Goal: Information Seeking & Learning: Understand process/instructions

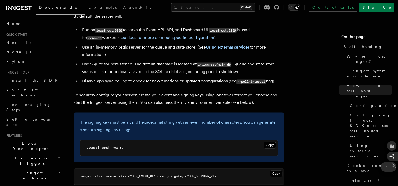
scroll to position [684, 0]
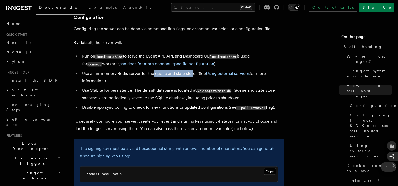
drag, startPoint x: 154, startPoint y: 57, endPoint x: 191, endPoint y: 60, distance: 37.9
click at [191, 70] on li "Use an in-memory Redis server for the queue and state store. (See Using externa…" at bounding box center [182, 77] width 204 height 15
drag, startPoint x: 191, startPoint y: 60, endPoint x: 143, endPoint y: 39, distance: 52.8
click at [143, 53] on li "Run on localhost:8288 to serve the Event API, API, and Dashboard UI. localhost:…" at bounding box center [182, 60] width 204 height 15
drag, startPoint x: 165, startPoint y: 40, endPoint x: 201, endPoint y: 43, distance: 35.9
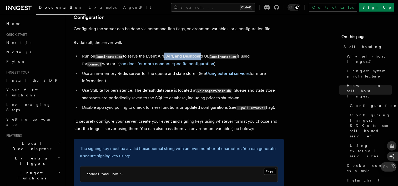
click at [201, 53] on li "Run on localhost:8288 to serve the Event API, API, and Dashboard UI. localhost:…" at bounding box center [182, 60] width 204 height 15
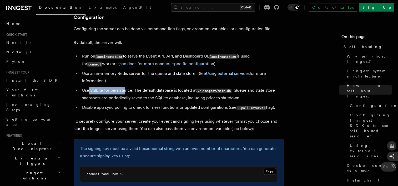
drag, startPoint x: 88, startPoint y: 75, endPoint x: 125, endPoint y: 71, distance: 37.1
click at [125, 71] on ul "Run on localhost:8288 to serve the Event API, API, and Dashboard UI. localhost:…" at bounding box center [179, 82] width 210 height 59
drag, startPoint x: 125, startPoint y: 71, endPoint x: 179, endPoint y: 76, distance: 54.1
click at [179, 87] on li "Use SQLite for persistence. The default database is located at ./.inngest/main.…" at bounding box center [182, 94] width 204 height 15
drag, startPoint x: 189, startPoint y: 75, endPoint x: 211, endPoint y: 75, distance: 22.9
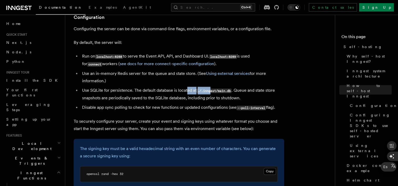
click at [211, 87] on li "Use SQLite for persistence. The default database is located at ./.inngest/main.…" at bounding box center [182, 94] width 204 height 15
drag, startPoint x: 211, startPoint y: 75, endPoint x: 267, endPoint y: 78, distance: 55.8
click at [267, 87] on li "Use SQLite for persistence. The default database is located at ./.inngest/main.…" at bounding box center [182, 94] width 204 height 15
drag, startPoint x: 97, startPoint y: 82, endPoint x: 122, endPoint y: 84, distance: 24.5
click at [122, 87] on li "Use SQLite for persistence. The default database is located at ./.inngest/main.…" at bounding box center [182, 94] width 204 height 15
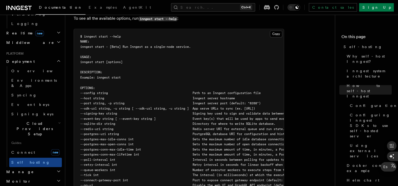
scroll to position [921, 0]
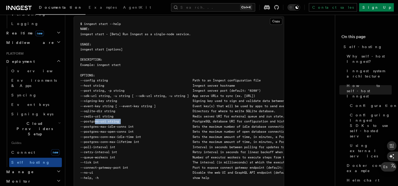
drag, startPoint x: 95, startPoint y: 105, endPoint x: 122, endPoint y: 108, distance: 27.8
click at [122, 108] on pre "$ inngest start --help NAME: inngest start - [Beta] Run Inngest as a single-nod…" at bounding box center [179, 113] width 210 height 195
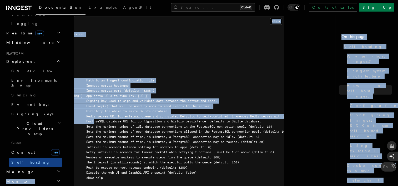
scroll to position [0, 0]
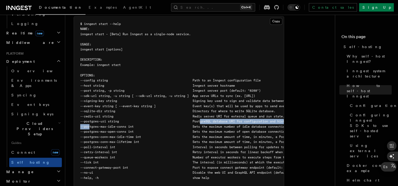
drag, startPoint x: 203, startPoint y: 106, endPoint x: 95, endPoint y: 113, distance: 108.6
click at [95, 113] on code "$ inngest start --help NAME: inngest start - [Beta] Run Inngest as a single-nod…" at bounding box center [258, 113] width 357 height 183
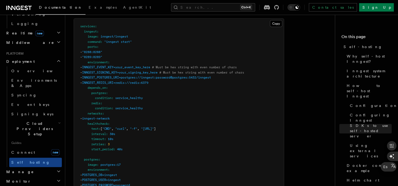
scroll to position [1419, 0]
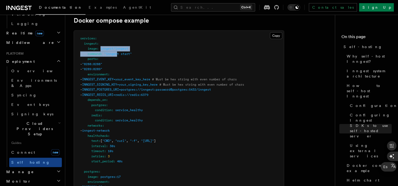
drag, startPoint x: 101, startPoint y: 41, endPoint x: 119, endPoint y: 43, distance: 17.7
drag, startPoint x: 119, startPoint y: 43, endPoint x: 98, endPoint y: 54, distance: 23.1
click at [98, 62] on span ""8288:8288"" at bounding box center [92, 64] width 20 height 4
drag, startPoint x: 98, startPoint y: 54, endPoint x: 135, endPoint y: 70, distance: 39.8
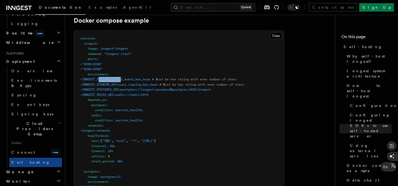
click at [135, 78] on span "INNGEST_EVENT_KEY=your_event_key_here" at bounding box center [116, 80] width 68 height 4
drag, startPoint x: 135, startPoint y: 70, endPoint x: 132, endPoint y: 96, distance: 25.9
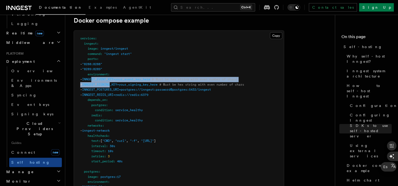
drag, startPoint x: 105, startPoint y: 73, endPoint x: 123, endPoint y: 75, distance: 18.0
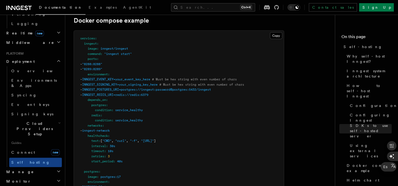
drag, startPoint x: 123, startPoint y: 75, endPoint x: 171, endPoint y: 78, distance: 47.9
drag, startPoint x: 126, startPoint y: 81, endPoint x: 138, endPoint y: 83, distance: 11.4
click at [138, 88] on span "INNGEST_POSTGRES_URI=postgres://inngest:password@postgres:5432/inngest" at bounding box center [146, 90] width 129 height 4
drag, startPoint x: 138, startPoint y: 83, endPoint x: 118, endPoint y: 99, distance: 25.2
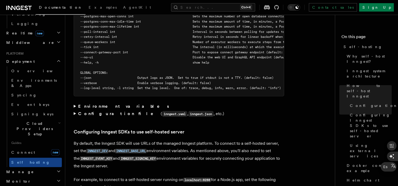
scroll to position [1024, 0]
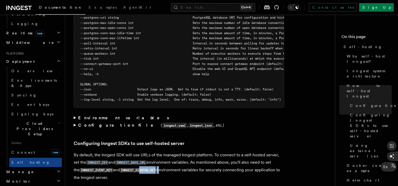
drag, startPoint x: 136, startPoint y: 160, endPoint x: 156, endPoint y: 161, distance: 19.5
click at [156, 161] on p "By default, the Inngest SDK will use URLs of the managed Inngest platform. To c…" at bounding box center [179, 166] width 210 height 30
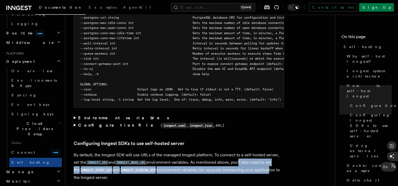
drag, startPoint x: 242, startPoint y: 152, endPoint x: 266, endPoint y: 161, distance: 25.4
click at [266, 161] on p "By default, the Inngest SDK will use URLs of the managed Inngest platform. To c…" at bounding box center [179, 166] width 210 height 30
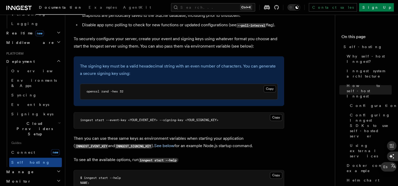
scroll to position [761, 0]
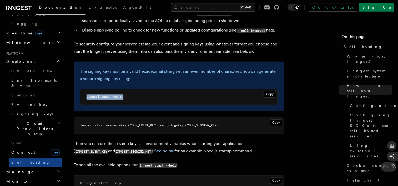
drag, startPoint x: 132, startPoint y: 82, endPoint x: 78, endPoint y: 82, distance: 53.9
click at [78, 82] on div "The signing key must be a valid hexadecimal string with an even number of chara…" at bounding box center [179, 87] width 210 height 50
copy span "openssl rand -hex 32"
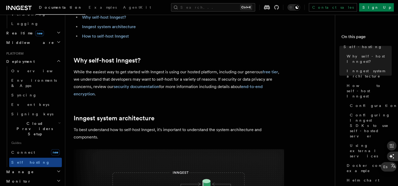
scroll to position [0, 0]
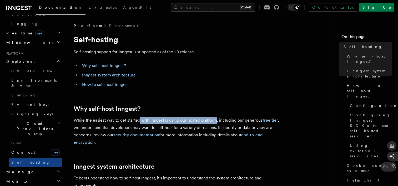
drag, startPoint x: 140, startPoint y: 118, endPoint x: 216, endPoint y: 113, distance: 75.9
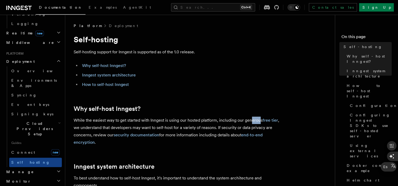
drag, startPoint x: 216, startPoint y: 113, endPoint x: 259, endPoint y: 122, distance: 43.6
click at [259, 122] on p "While the easiest way to get started with Inngest is using our hosted platform,…" at bounding box center [179, 131] width 210 height 29
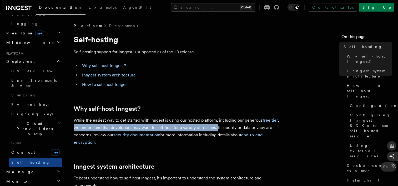
drag, startPoint x: 73, startPoint y: 128, endPoint x: 217, endPoint y: 126, distance: 144.4
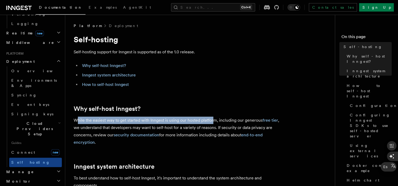
drag, startPoint x: 78, startPoint y: 118, endPoint x: 213, endPoint y: 118, distance: 135.2
click at [213, 118] on p "While the easiest way to get started with Inngest is using our hosted platform,…" at bounding box center [179, 131] width 210 height 29
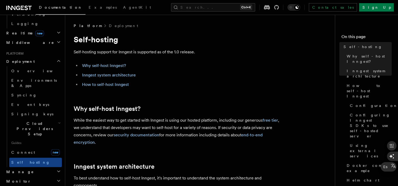
drag, startPoint x: 213, startPoint y: 118, endPoint x: 229, endPoint y: 121, distance: 16.7
click at [229, 121] on p "While the easiest way to get started with Inngest is using our hosted platform,…" at bounding box center [179, 131] width 210 height 29
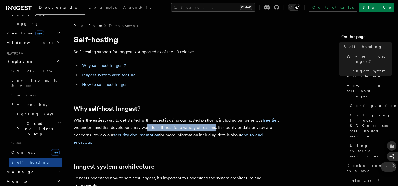
drag, startPoint x: 147, startPoint y: 127, endPoint x: 216, endPoint y: 130, distance: 68.7
click at [216, 130] on p "While the easiest way to get started with Inngest is using our hosted platform,…" at bounding box center [179, 131] width 210 height 29
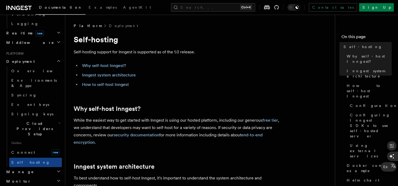
drag, startPoint x: 216, startPoint y: 130, endPoint x: 230, endPoint y: 133, distance: 14.9
click at [230, 133] on p "While the easiest way to get started with Inngest is using our hosted platform,…" at bounding box center [179, 131] width 210 height 29
drag, startPoint x: 229, startPoint y: 128, endPoint x: 279, endPoint y: 129, distance: 49.5
click at [279, 129] on p "While the easiest way to get started with Inngest is using our hosted platform,…" at bounding box center [179, 131] width 210 height 29
click at [98, 135] on p "While the easiest way to get started with Inngest is using our hosted platform,…" at bounding box center [179, 131] width 210 height 29
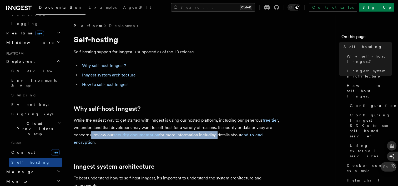
drag, startPoint x: 90, startPoint y: 135, endPoint x: 216, endPoint y: 137, distance: 125.2
click at [216, 137] on p "While the easiest way to get started with Inngest is using our hosted platform,…" at bounding box center [179, 131] width 210 height 29
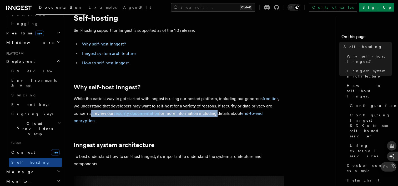
scroll to position [53, 0]
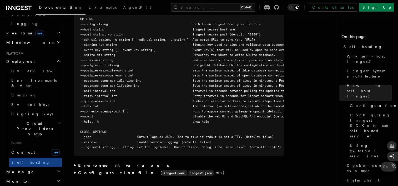
scroll to position [999, 0]
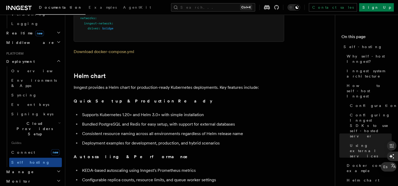
scroll to position [1766, 0]
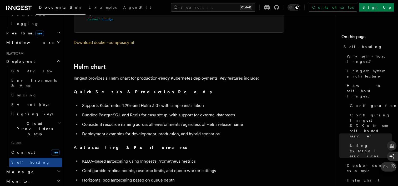
drag, startPoint x: 93, startPoint y: 126, endPoint x: 209, endPoint y: 122, distance: 115.5
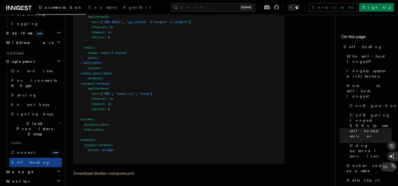
scroll to position [1635, 0]
drag, startPoint x: 84, startPoint y: 74, endPoint x: 218, endPoint y: 77, distance: 134.2
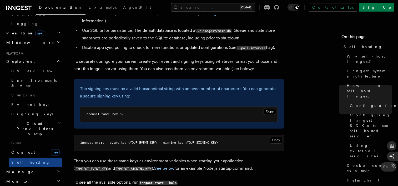
scroll to position [740, 0]
